Goal: Transaction & Acquisition: Purchase product/service

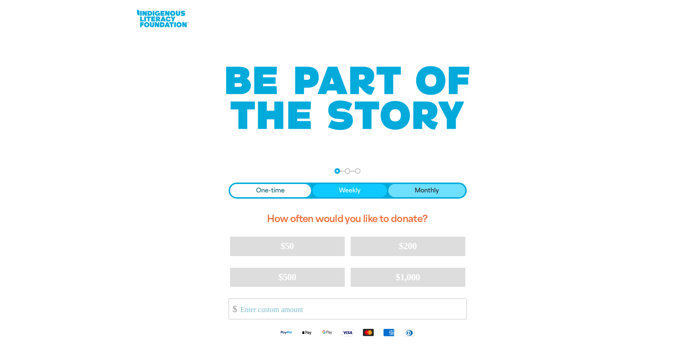
click at [438, 190] on span "Monthly" at bounding box center [427, 190] width 24 height 9
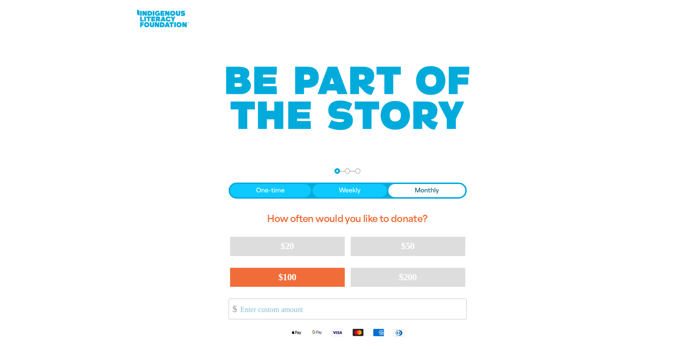
scroll to position [37, 0]
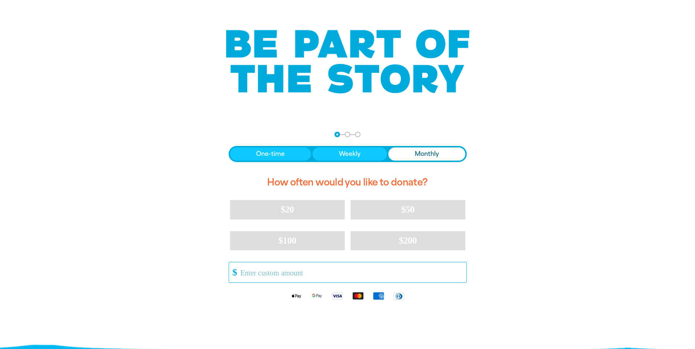
drag, startPoint x: 287, startPoint y: 274, endPoint x: 301, endPoint y: 276, distance: 14.4
click at [292, 276] on input "Other Amount" at bounding box center [350, 273] width 231 height 20
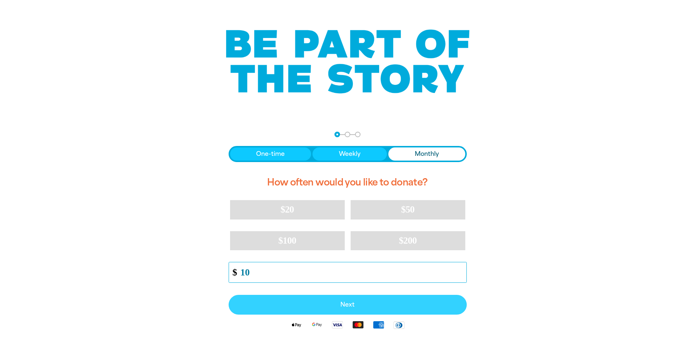
type input "10"
click at [327, 307] on span "Next" at bounding box center [348, 305] width 222 height 6
select select "AU"
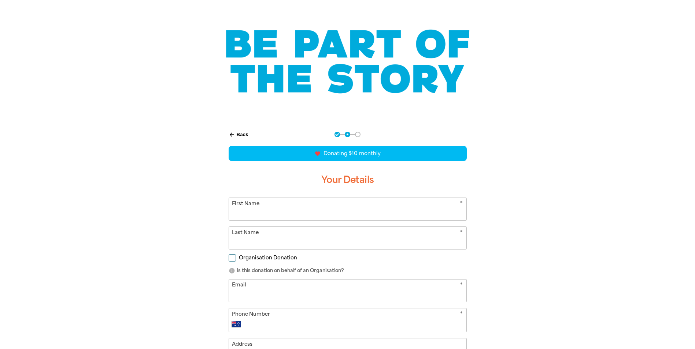
click at [312, 194] on div "favorite_border favorite favorite favorite favorite Donating $10 monthly Your D…" at bounding box center [348, 281] width 238 height 271
drag, startPoint x: 315, startPoint y: 203, endPoint x: 318, endPoint y: 197, distance: 5.9
click at [315, 203] on input "First Name" at bounding box center [347, 209] width 237 height 22
type input "[PERSON_NAME]"
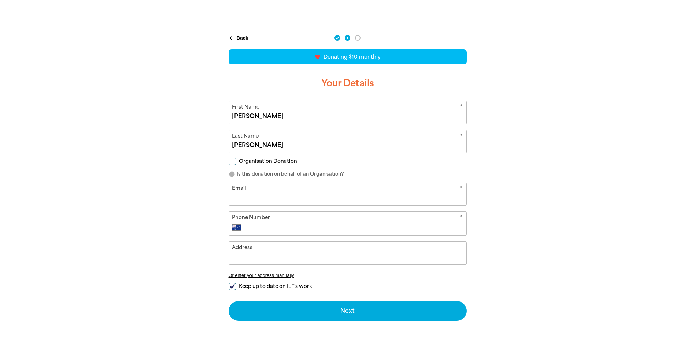
scroll to position [146, 0]
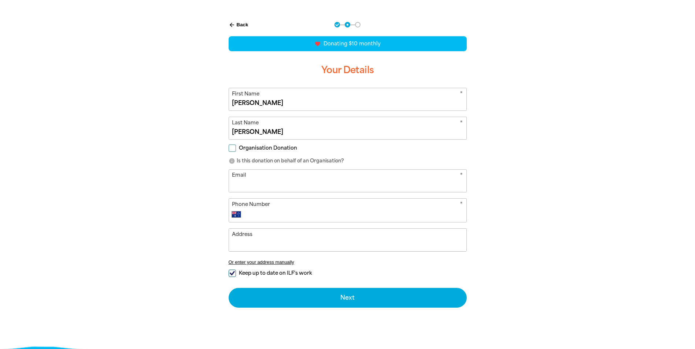
click at [365, 176] on input "Email" at bounding box center [347, 181] width 237 height 22
type input "[EMAIL_ADDRESS][DOMAIN_NAME]"
click at [297, 212] on input "Phone Number" at bounding box center [354, 214] width 216 height 9
type input "0466 254 014"
click at [272, 233] on input "Address" at bounding box center [347, 240] width 237 height 22
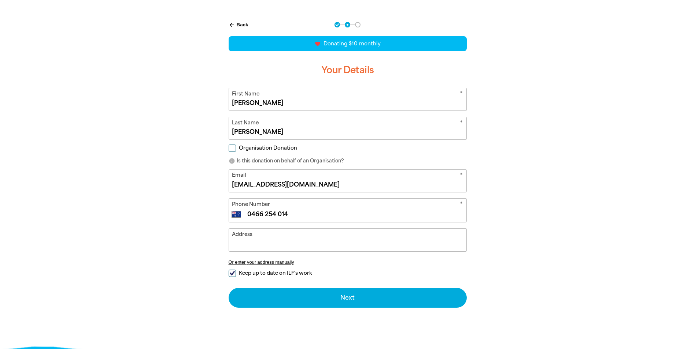
click at [412, 242] on input "Address" at bounding box center [347, 240] width 237 height 22
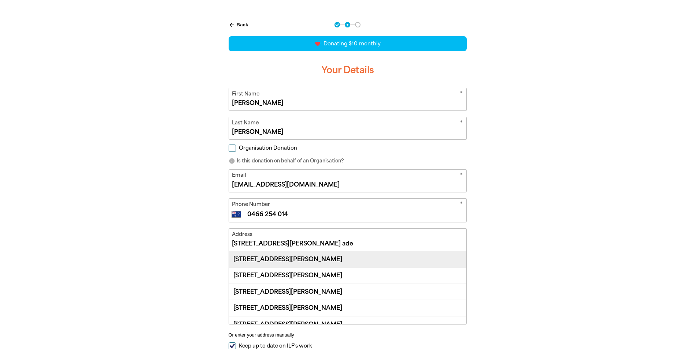
click at [396, 253] on div "[STREET_ADDRESS][PERSON_NAME]" at bounding box center [347, 260] width 237 height 16
type input "[STREET_ADDRESS][PERSON_NAME]"
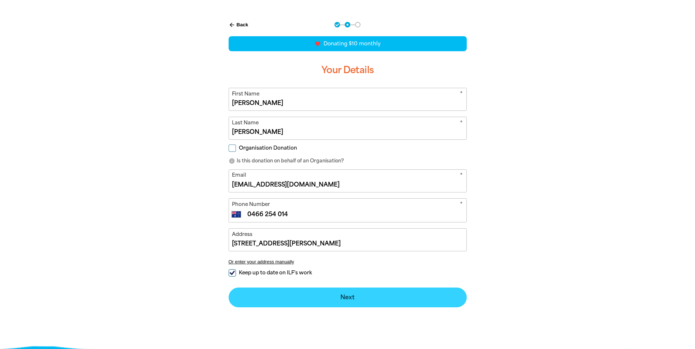
click at [381, 293] on button "Next chevron_right" at bounding box center [348, 298] width 238 height 20
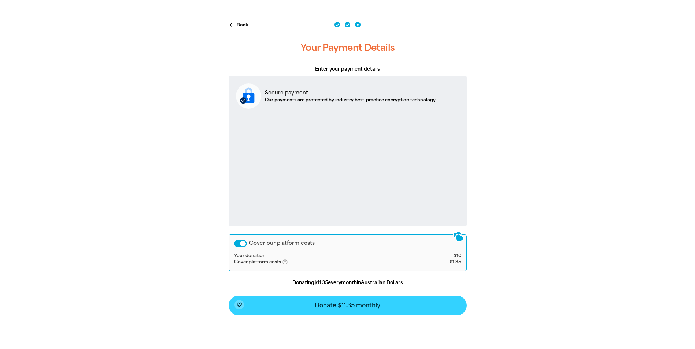
click at [311, 299] on button "favorite_border Donate $11.35 monthly" at bounding box center [348, 306] width 238 height 20
